Goal: Task Accomplishment & Management: Manage account settings

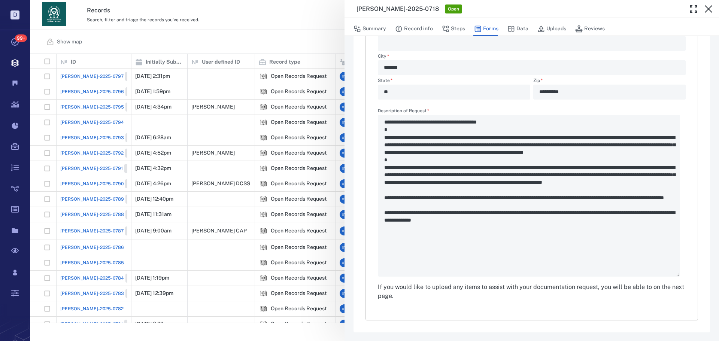
scroll to position [284, 0]
click at [429, 26] on button "Record info" at bounding box center [414, 29] width 38 height 14
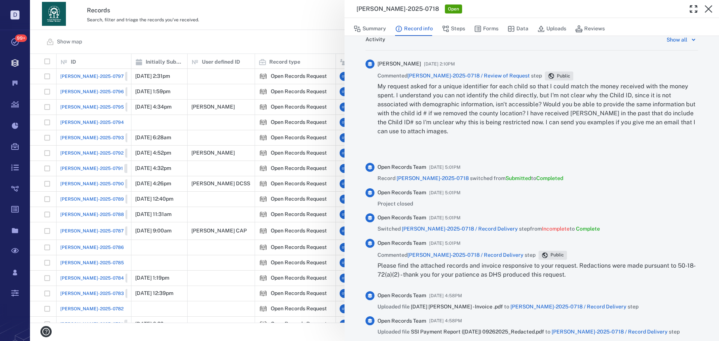
click at [474, 76] on span "[PERSON_NAME]-2025-0718 / Review of Request" at bounding box center [468, 76] width 122 height 6
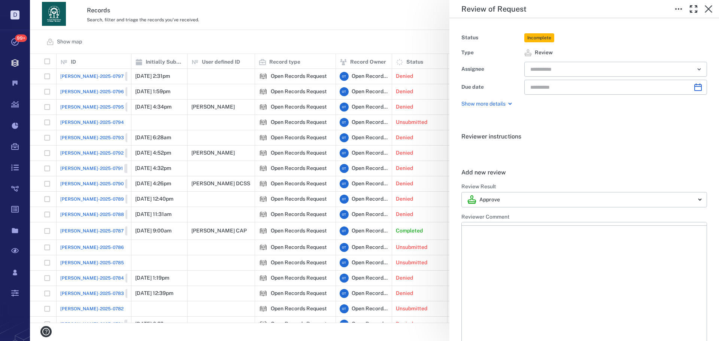
type input "**********"
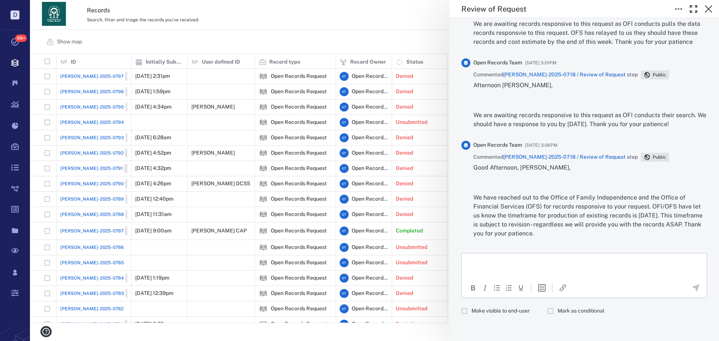
scroll to position [653, 0]
click at [497, 312] on span "Make visible to end-user" at bounding box center [500, 309] width 58 height 7
click at [504, 260] on p "Rich Text Area. Press ALT-0 for help." at bounding box center [584, 261] width 232 height 7
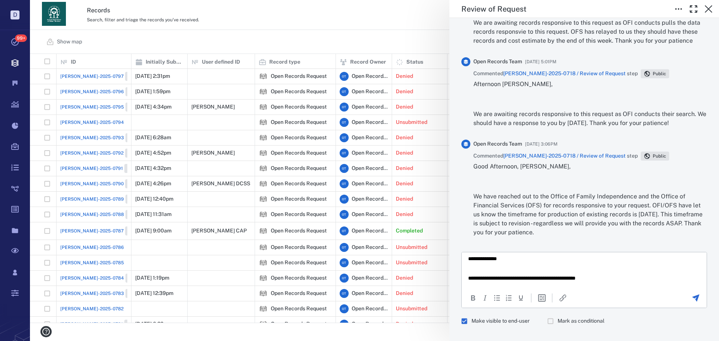
click at [613, 284] on html "**********" at bounding box center [584, 269] width 245 height 38
click at [691, 294] on icon "Send the comment" at bounding box center [695, 298] width 9 height 9
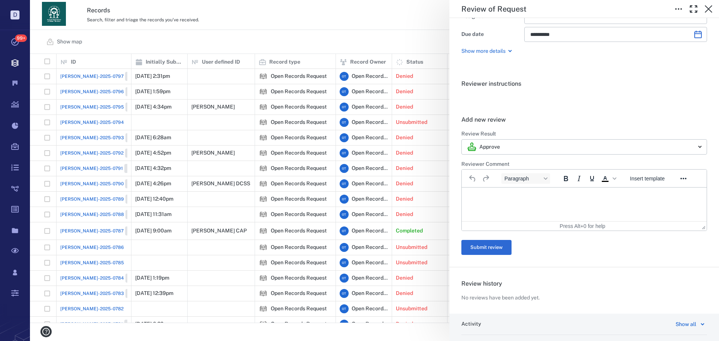
scroll to position [0, 0]
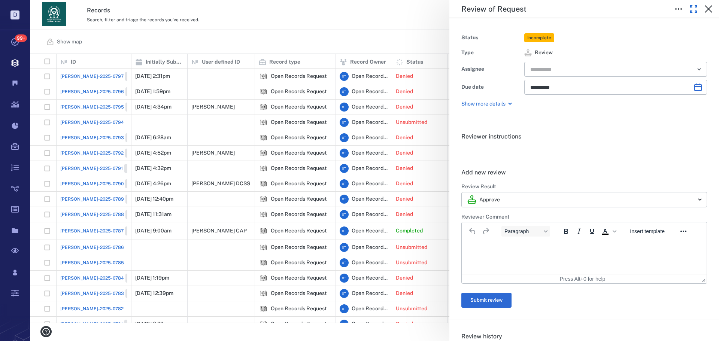
click at [699, 9] on button "button" at bounding box center [693, 8] width 15 height 15
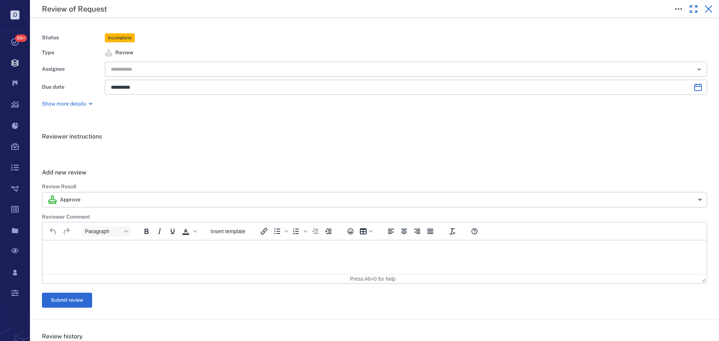
click at [705, 9] on icon "button" at bounding box center [708, 8] width 9 height 9
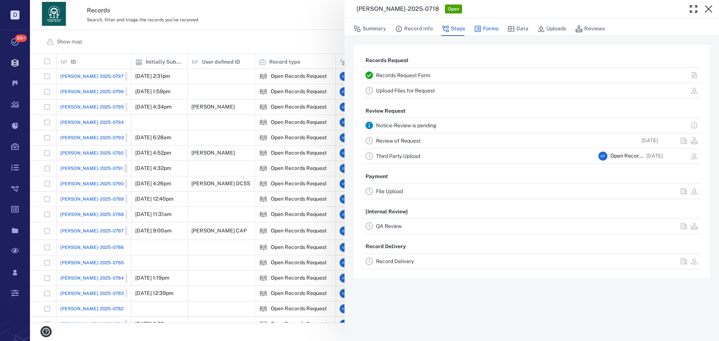
click at [497, 23] on button "Forms" at bounding box center [486, 29] width 24 height 14
click at [491, 26] on button "Forms" at bounding box center [486, 29] width 24 height 14
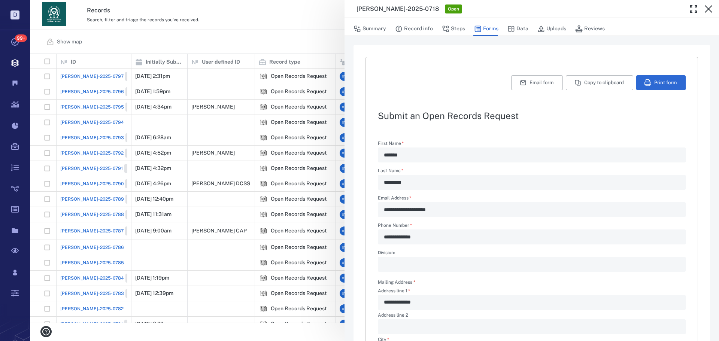
click at [321, 35] on div "**********" at bounding box center [374, 170] width 689 height 341
click at [319, 34] on div "Show map Search Filters Preset: Preset #1 Add record" at bounding box center [374, 42] width 689 height 24
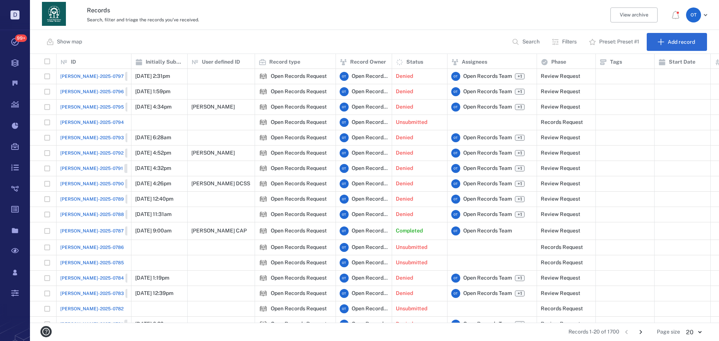
click at [318, 34] on div "Show map Search Filters Preset: Preset #1 Add record" at bounding box center [374, 42] width 689 height 24
